Goal: Task Accomplishment & Management: Manage account settings

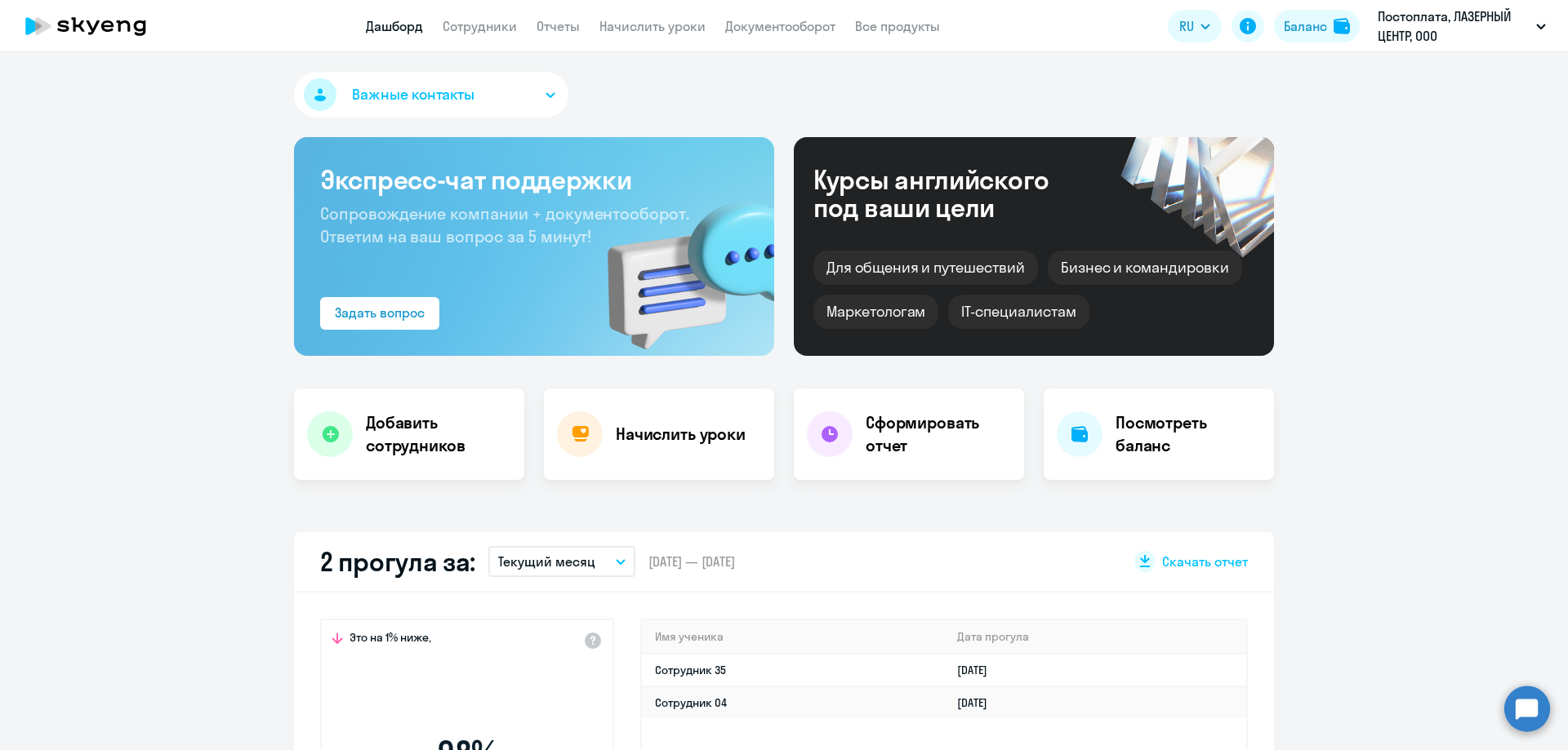
select select "30"
click at [651, 29] on link "Начислить уроки" at bounding box center [653, 26] width 107 height 16
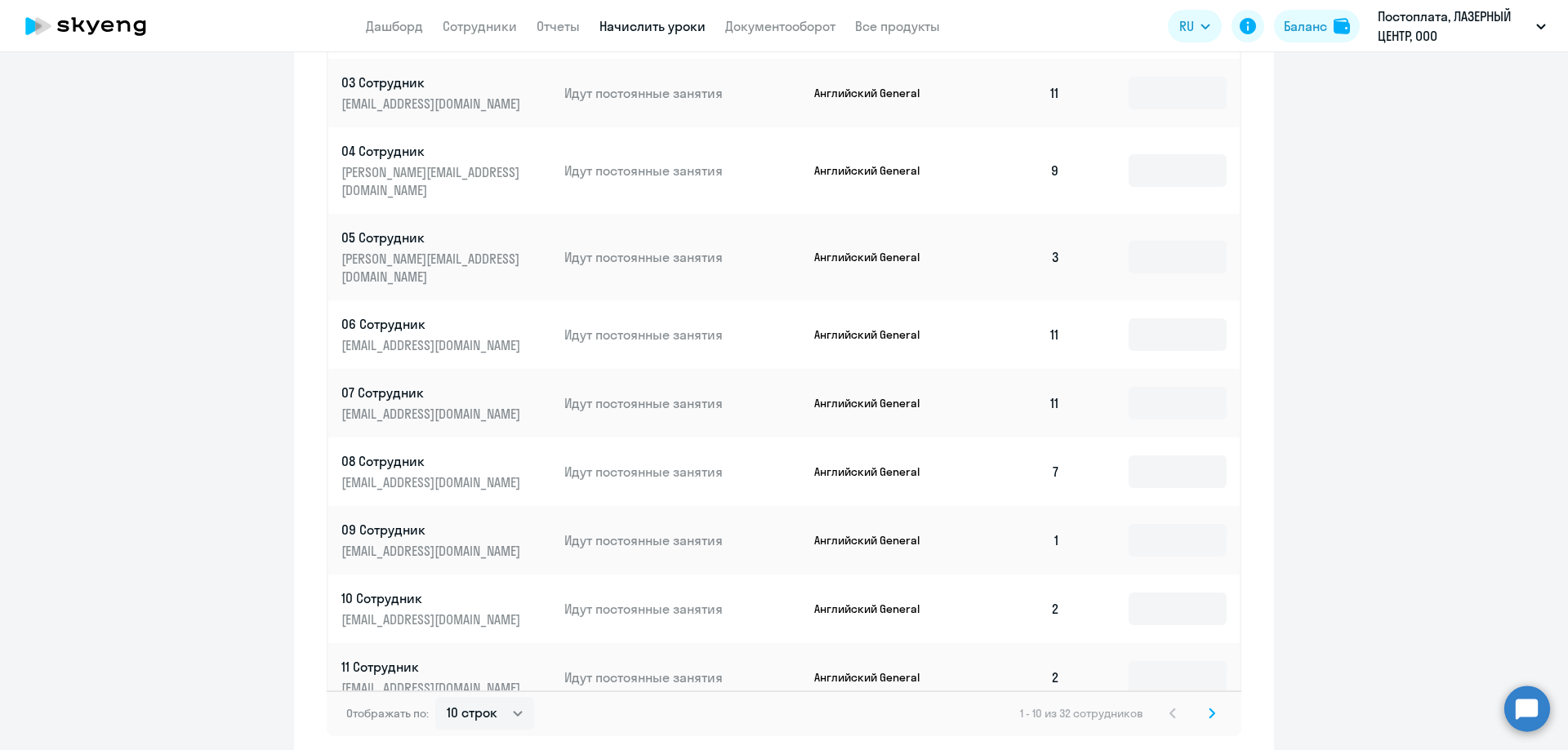
scroll to position [798, 0]
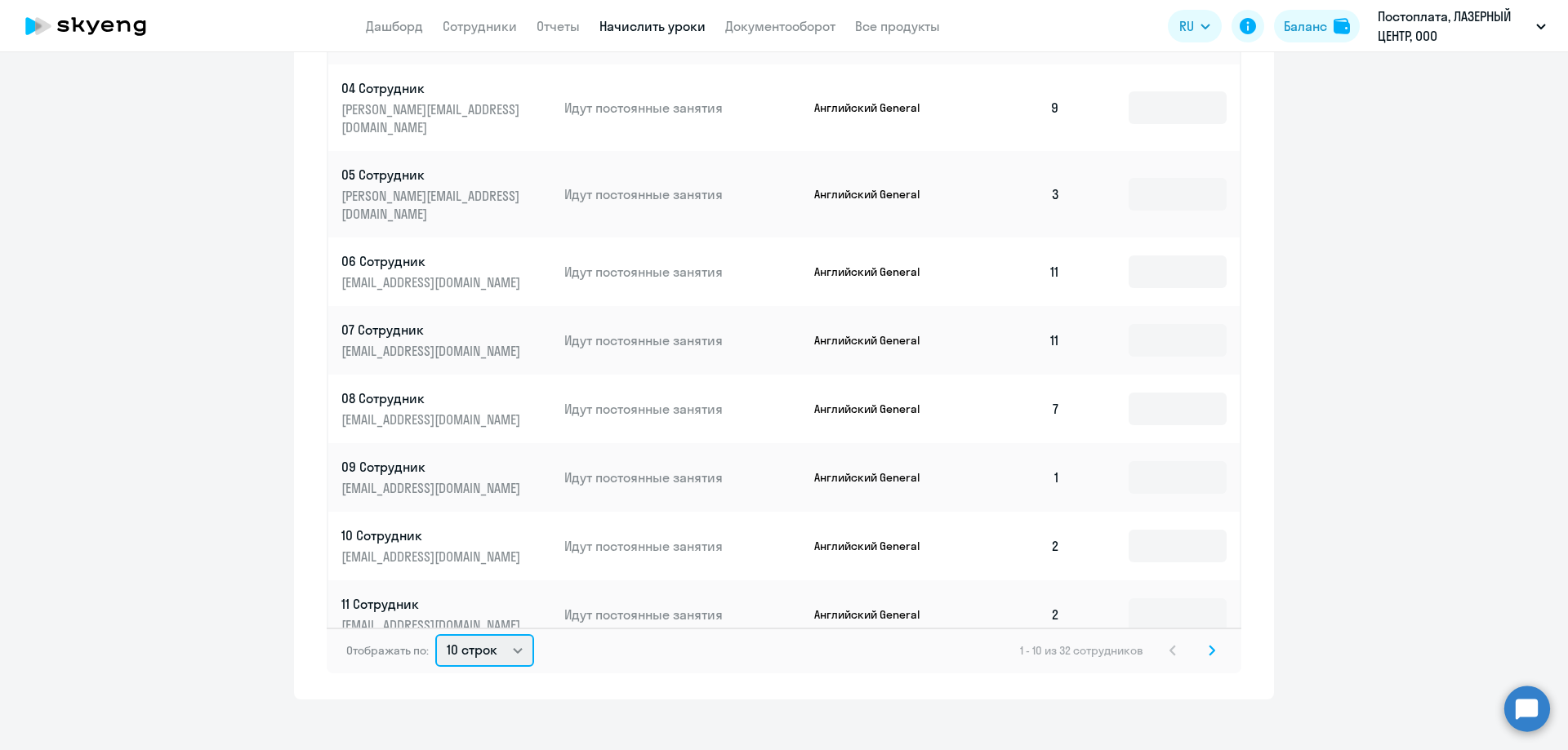
click at [495, 634] on select "10 строк 30 строк 50 строк" at bounding box center [485, 650] width 99 height 33
select select "50"
click at [436, 634] on select "10 строк 30 строк 50 строк" at bounding box center [485, 650] width 99 height 33
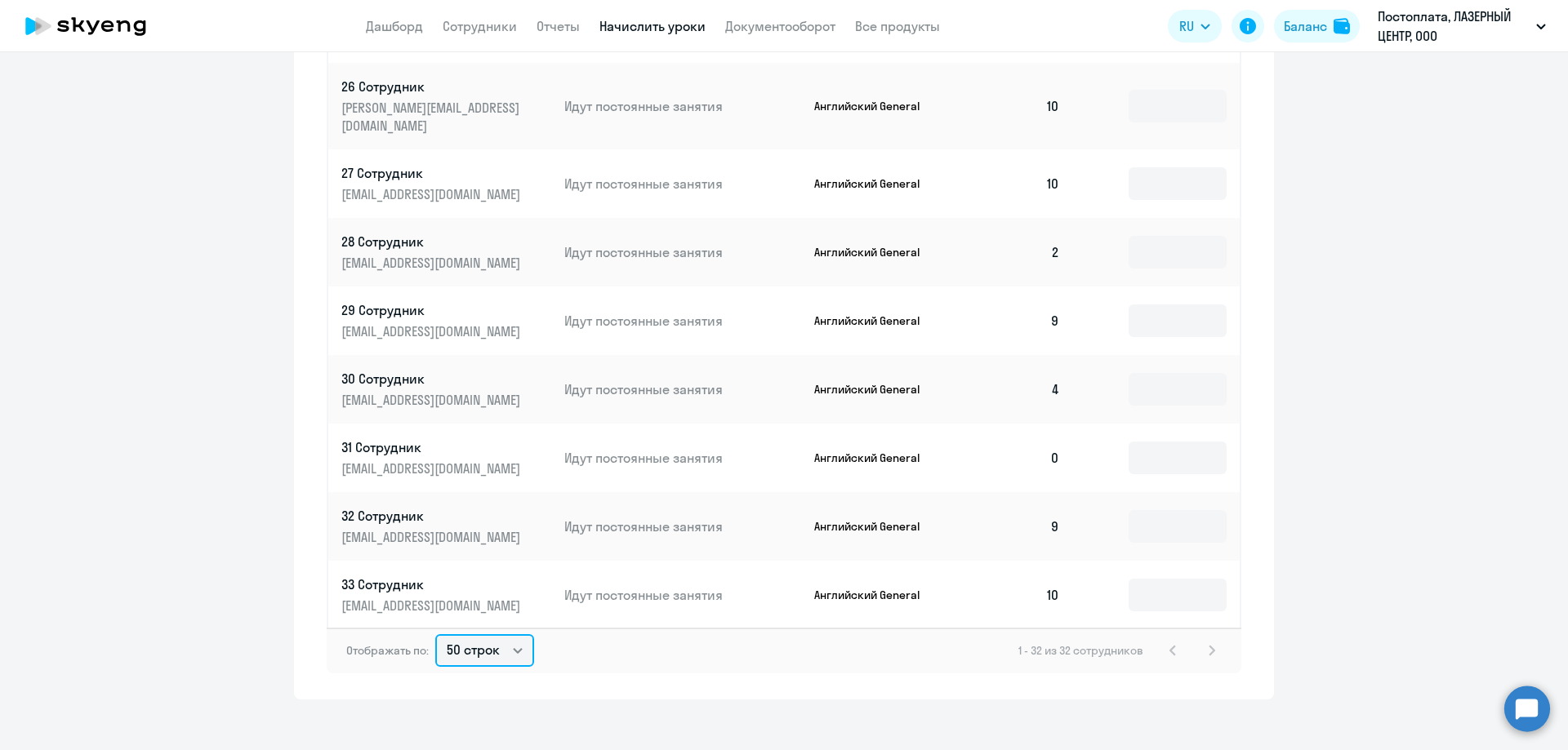
scroll to position [1331, 0]
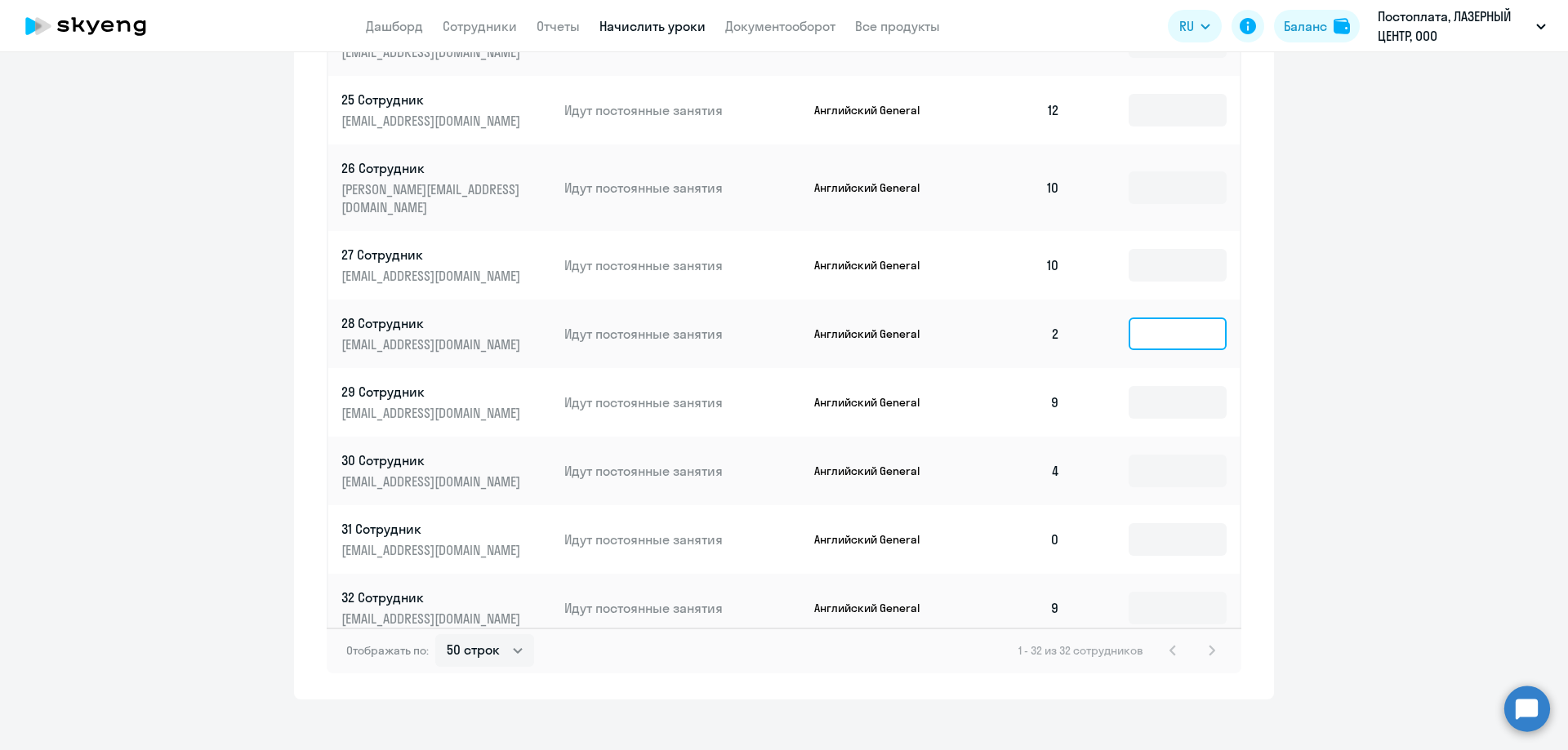
click at [1132, 318] on input at bounding box center [1177, 334] width 98 height 33
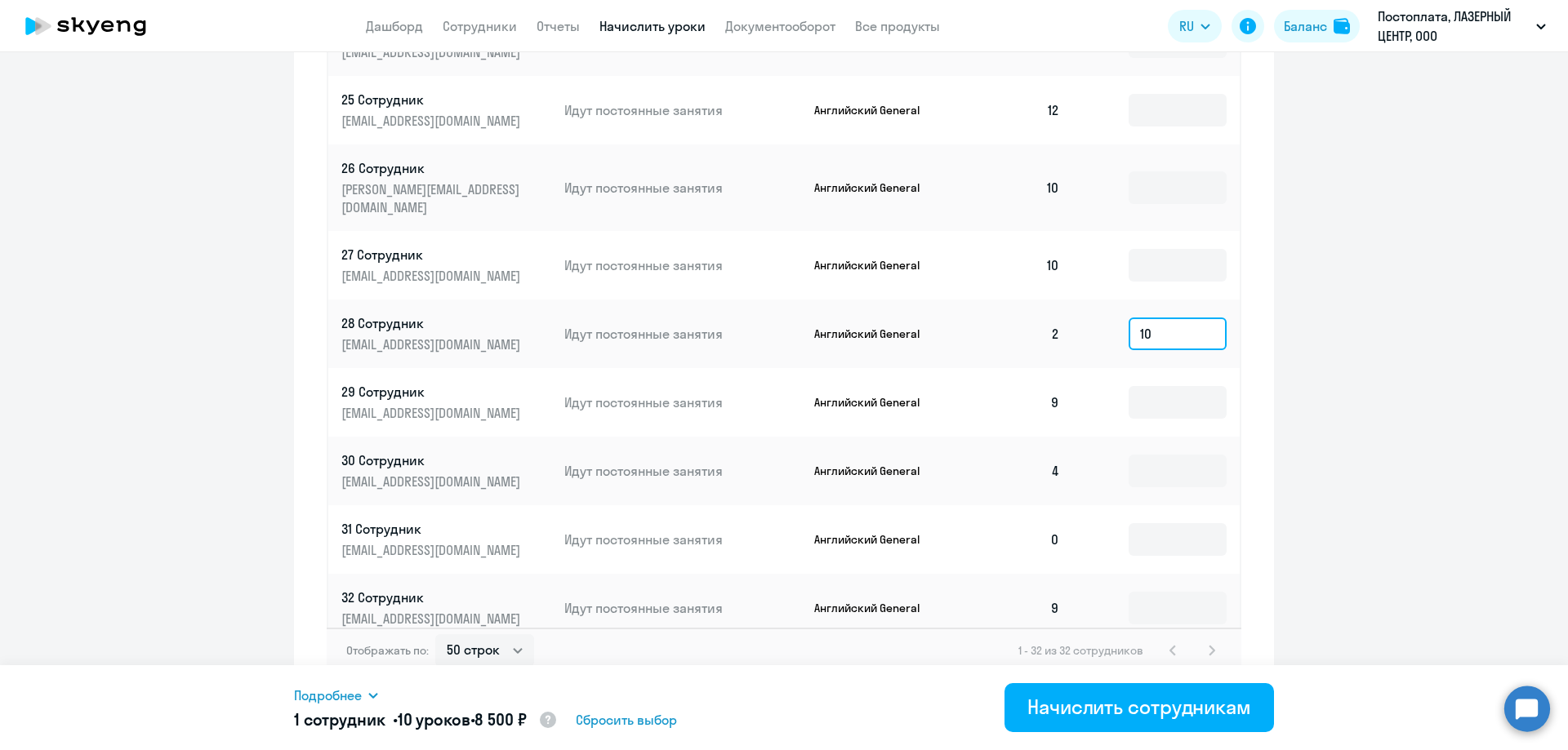
type input "10"
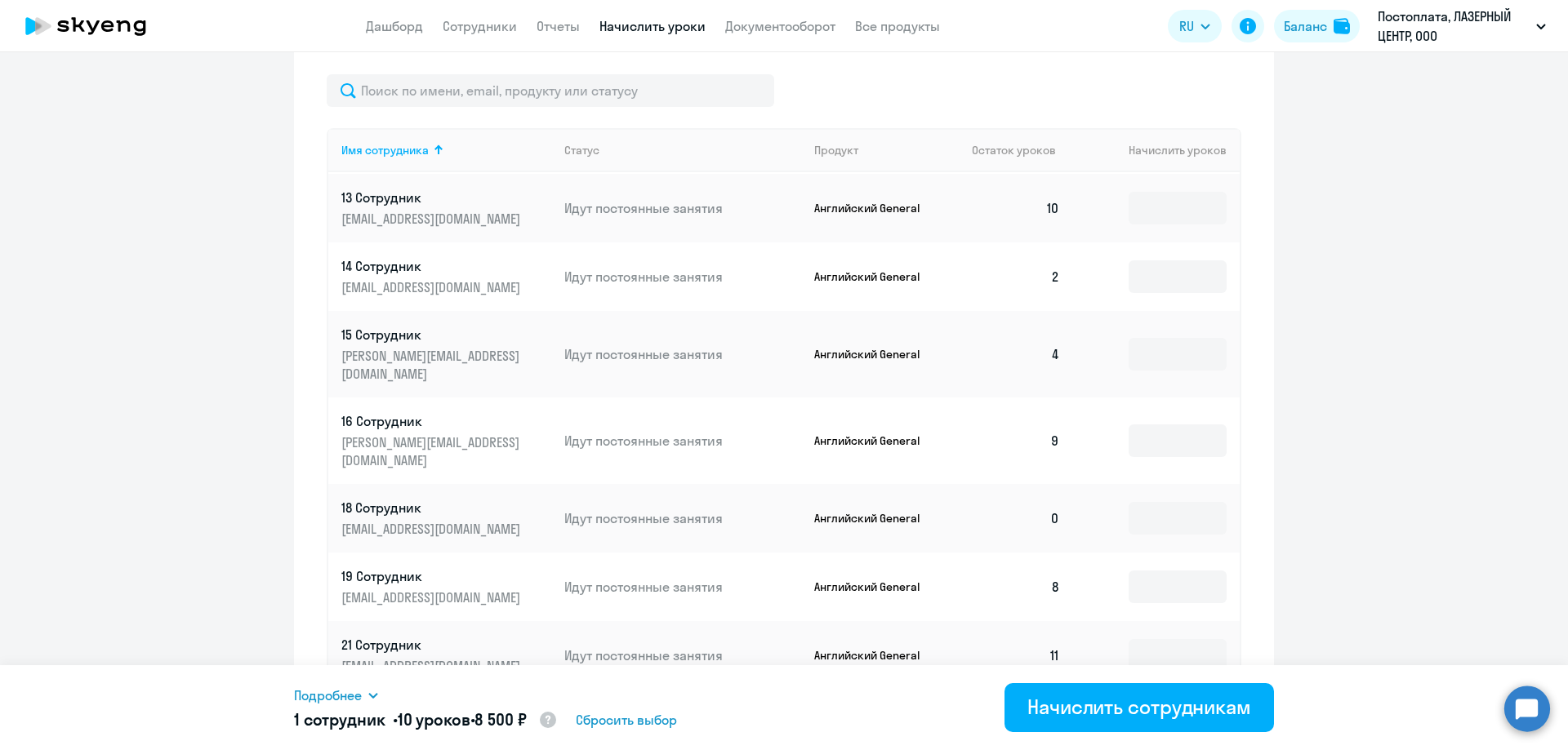
scroll to position [816, 0]
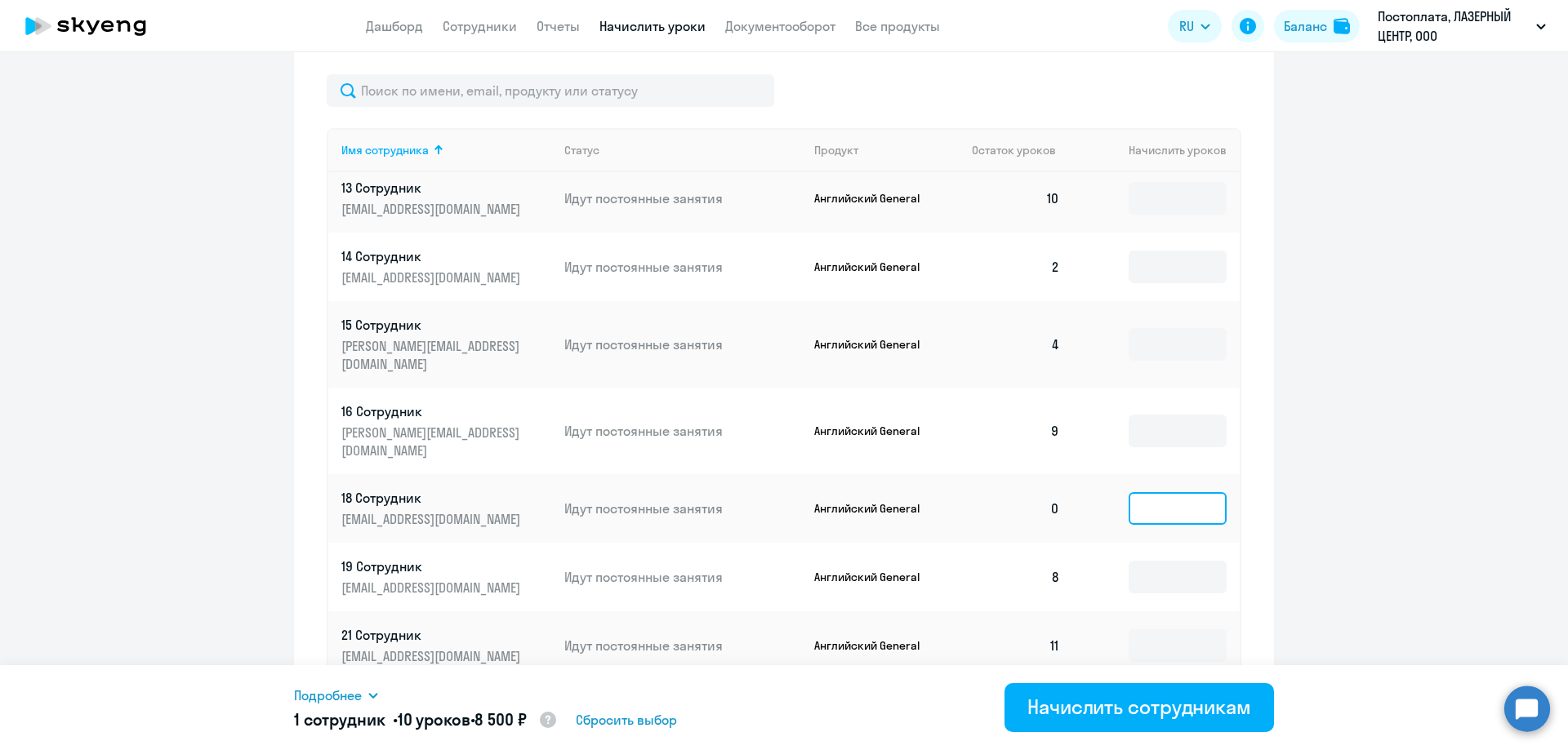
click at [1169, 492] on input at bounding box center [1177, 509] width 98 height 33
type input "10"
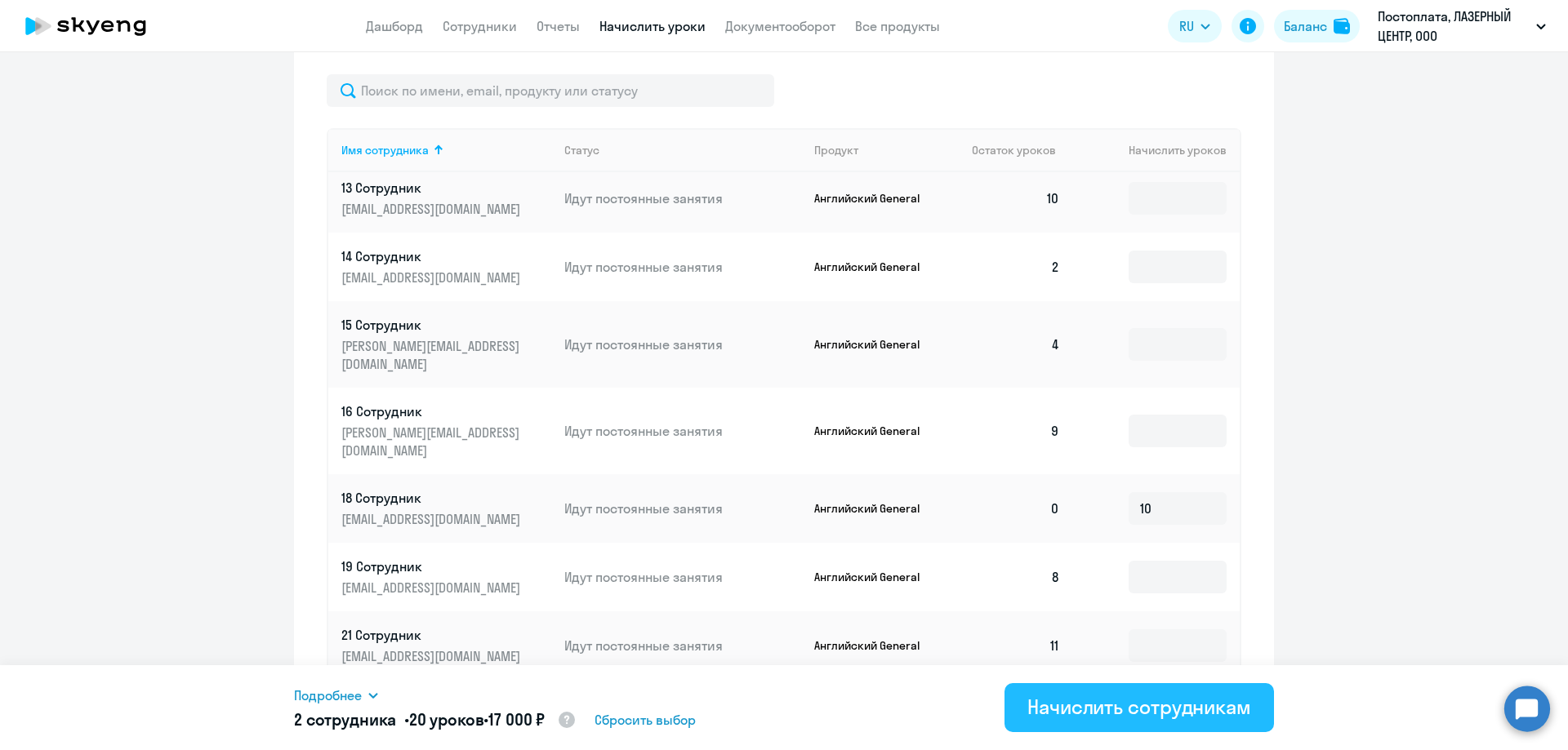
click at [1151, 717] on div "Начислить сотрудникам" at bounding box center [1139, 707] width 223 height 26
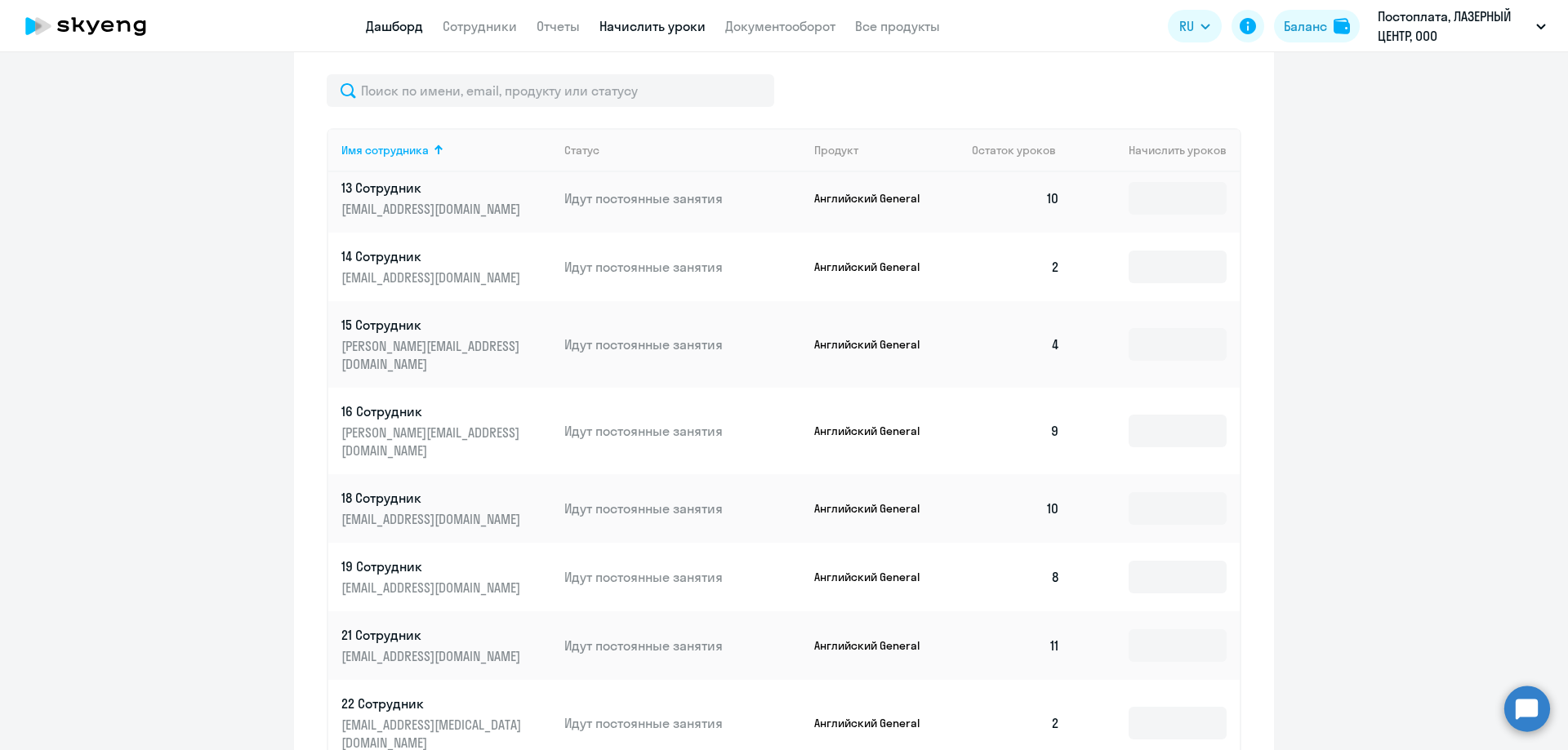
click at [384, 23] on link "Дашборд" at bounding box center [394, 26] width 58 height 16
